Goal: Navigation & Orientation: Find specific page/section

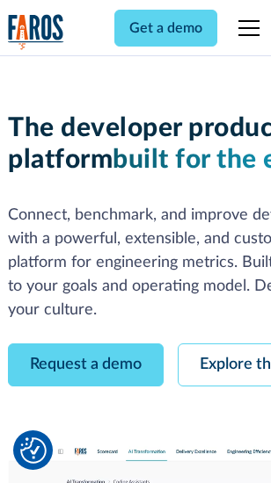
scroll to position [99, 0]
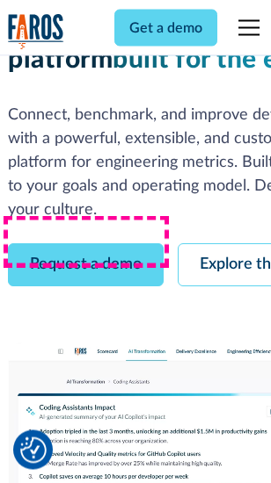
click at [86, 244] on link "Request a demo" at bounding box center [86, 265] width 156 height 43
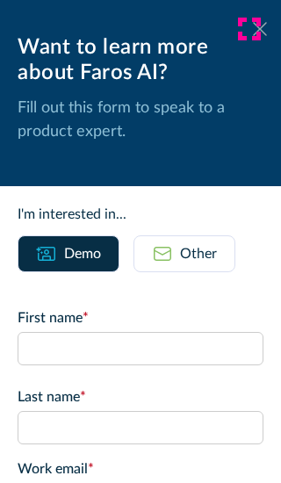
click at [253, 29] on icon at bounding box center [260, 28] width 14 height 13
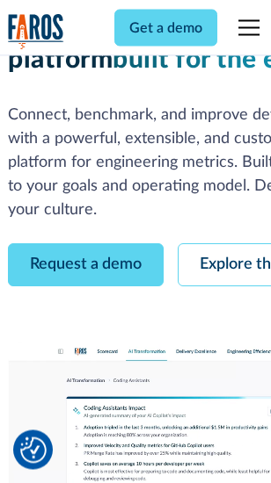
click at [229, 244] on link "Explore the platform" at bounding box center [271, 265] width 187 height 43
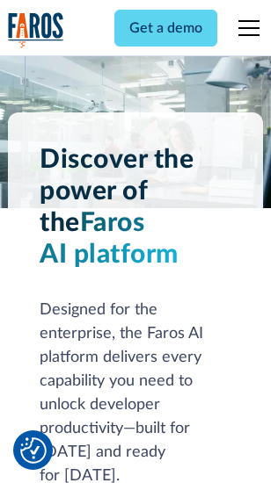
scroll to position [13389, 0]
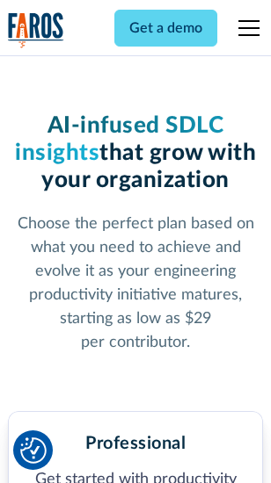
scroll to position [2786, 0]
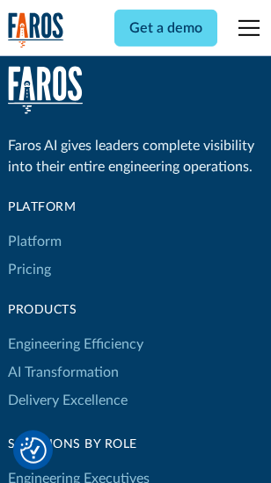
click at [34, 242] on link "Platform" at bounding box center [35, 242] width 54 height 28
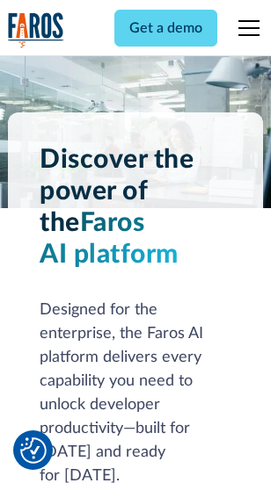
scroll to position [13954, 0]
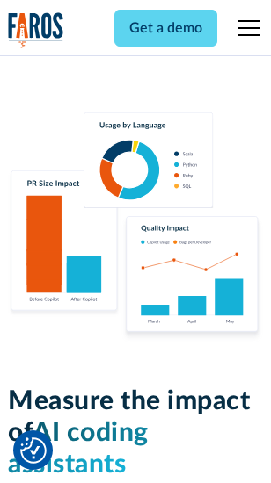
scroll to position [10973, 0]
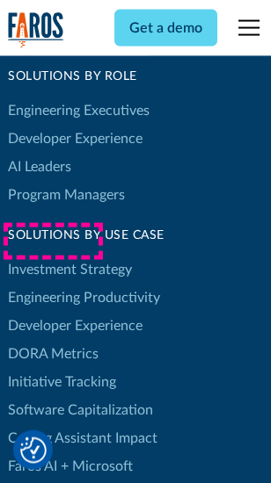
click at [53, 340] on link "DORA Metrics" at bounding box center [53, 354] width 91 height 28
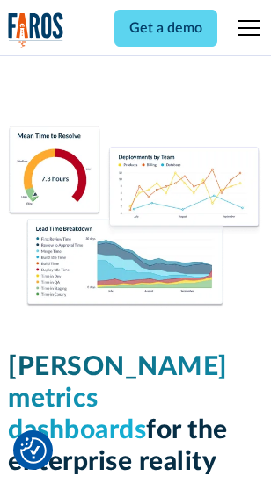
scroll to position [7782, 0]
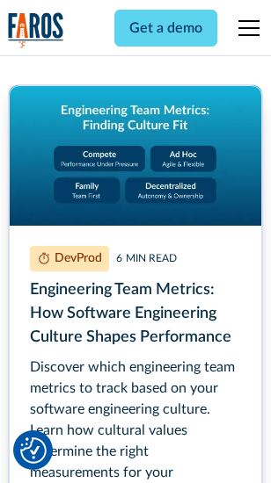
scroll to position [7999, 0]
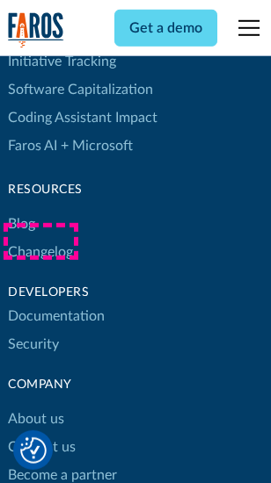
click at [40, 242] on link "Changelog" at bounding box center [40, 252] width 65 height 28
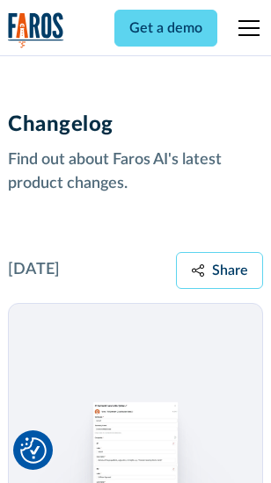
scroll to position [21553, 0]
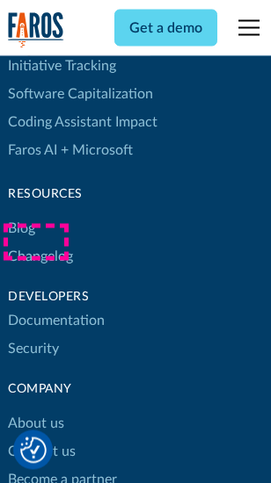
click at [35, 410] on link "About us" at bounding box center [36, 424] width 56 height 28
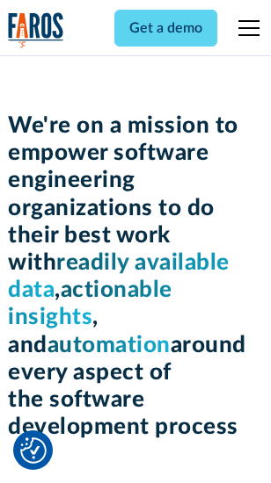
scroll to position [6079, 0]
